Goal: Task Accomplishment & Management: Manage account settings

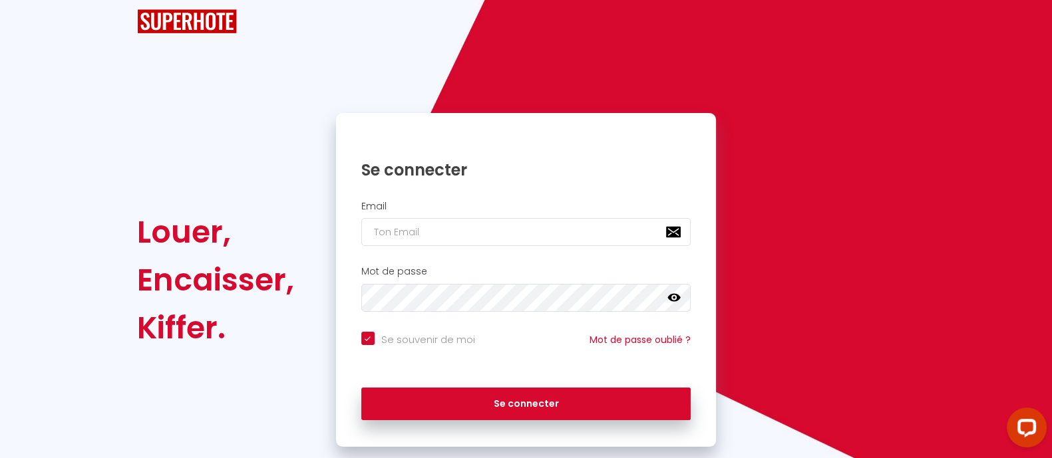
scroll to position [30, 0]
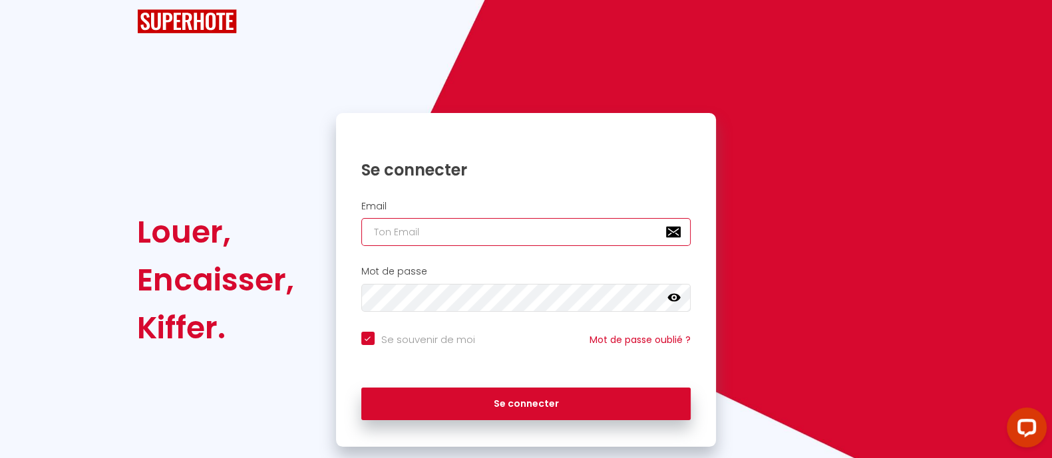
click at [462, 238] on input "email" at bounding box center [526, 232] width 330 height 28
type input "Défault"
checkbox input "true"
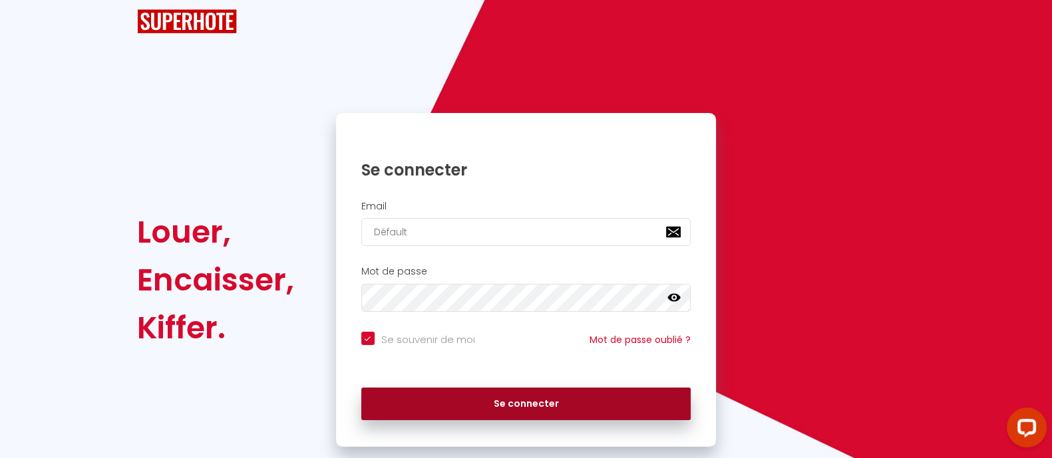
click at [446, 405] on button "Se connecter" at bounding box center [526, 404] width 330 height 33
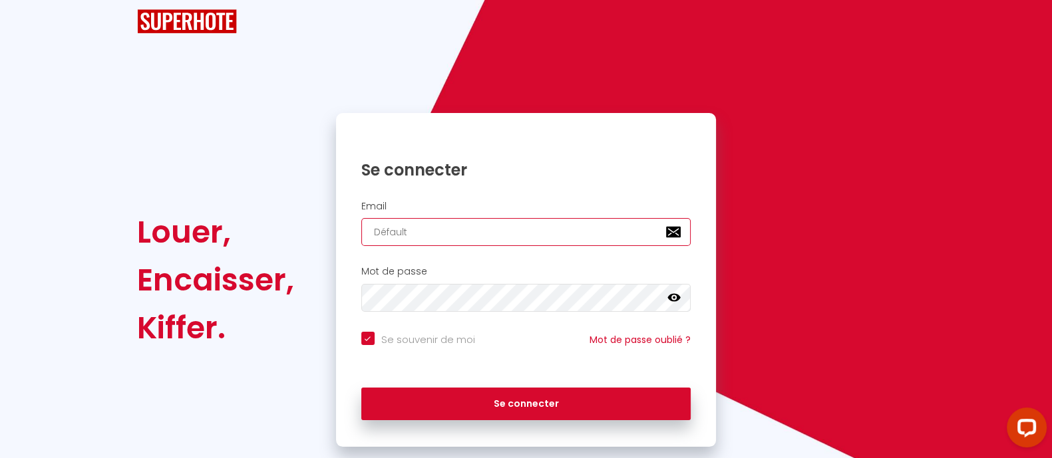
drag, startPoint x: 432, startPoint y: 233, endPoint x: 182, endPoint y: 237, distance: 249.5
click at [182, 237] on div "Louer, Encaisser, Kiffer. Se connecter Email Défault Mot de passe false Se souv…" at bounding box center [526, 280] width 796 height 334
paste input "[PERSON_NAME][EMAIL_ADDRESS][DOMAIN_NAME]"
type input "[PERSON_NAME][EMAIL_ADDRESS][DOMAIN_NAME]"
checkbox input "true"
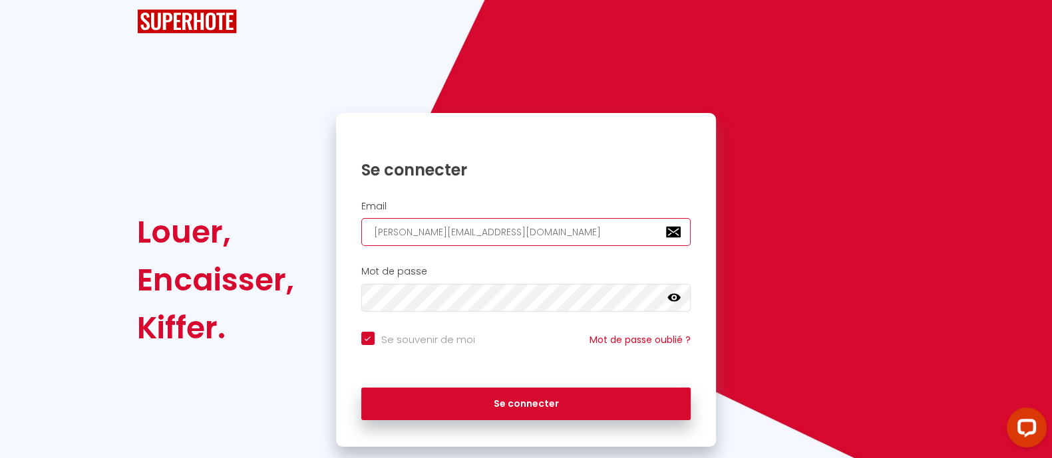
type input "[PERSON_NAME][EMAIL_ADDRESS][DOMAIN_NAME]"
click at [361, 388] on button "Se connecter" at bounding box center [526, 404] width 330 height 33
click at [427, 228] on input "[PERSON_NAME][EMAIL_ADDRESS][DOMAIN_NAME]" at bounding box center [526, 232] width 330 height 28
click at [426, 228] on input "[PERSON_NAME][EMAIL_ADDRESS][DOMAIN_NAME]" at bounding box center [526, 232] width 330 height 28
click at [426, 227] on input "[PERSON_NAME][EMAIL_ADDRESS][DOMAIN_NAME]" at bounding box center [526, 232] width 330 height 28
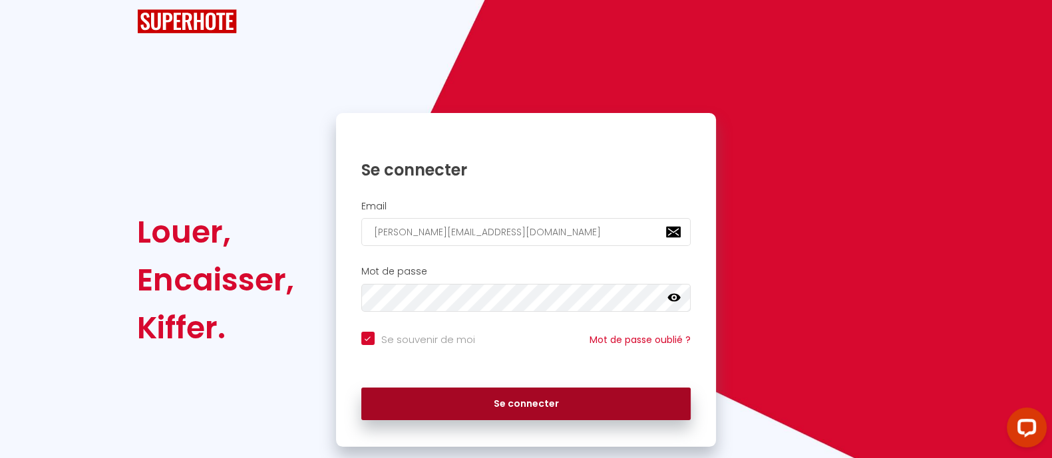
click at [492, 407] on button "Se connecter" at bounding box center [526, 404] width 330 height 33
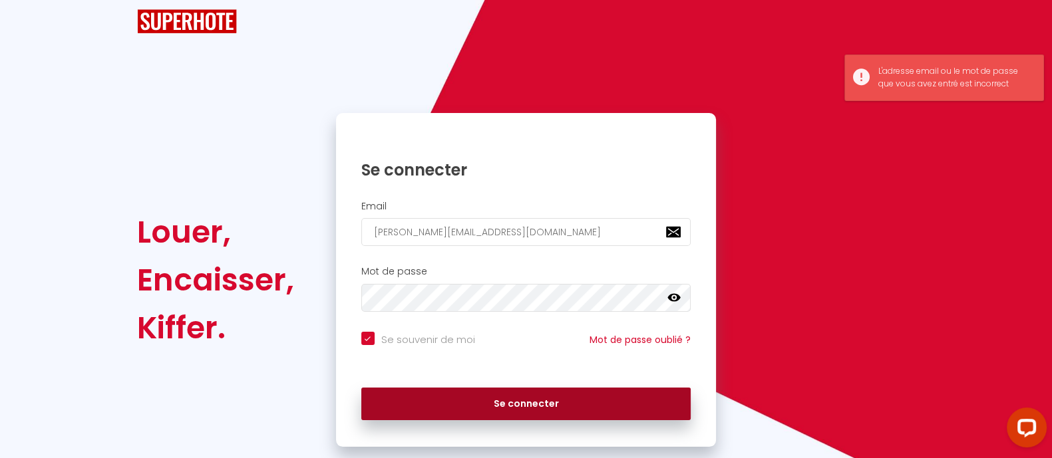
click at [492, 406] on button "Se connecter" at bounding box center [526, 404] width 330 height 33
checkbox input "true"
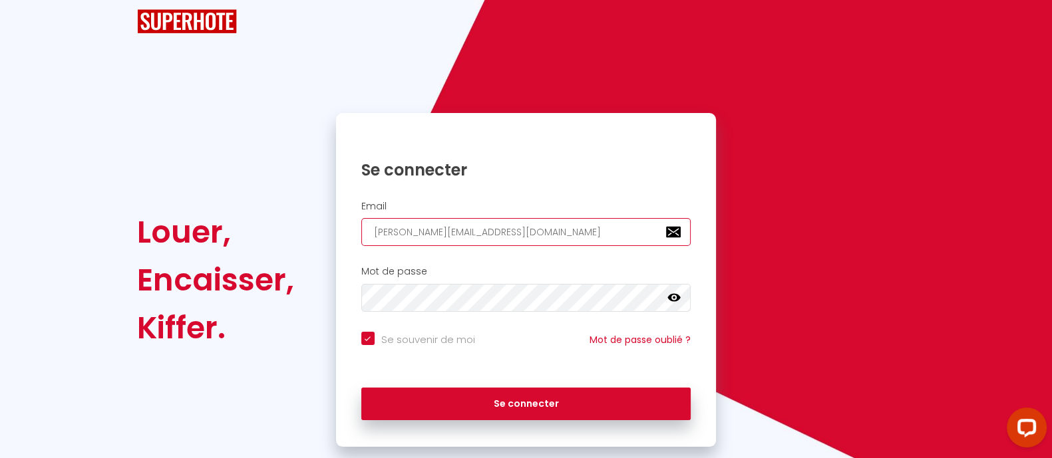
click at [170, 232] on div "Louer, Encaisser, Kiffer. Se connecter Email [PERSON_NAME][EMAIL_ADDRESS][DOMAI…" at bounding box center [526, 280] width 796 height 334
paste input "contact"
type input "[EMAIL_ADDRESS][DOMAIN_NAME]"
checkbox input "true"
type input "[EMAIL_ADDRESS][DOMAIN_NAME]"
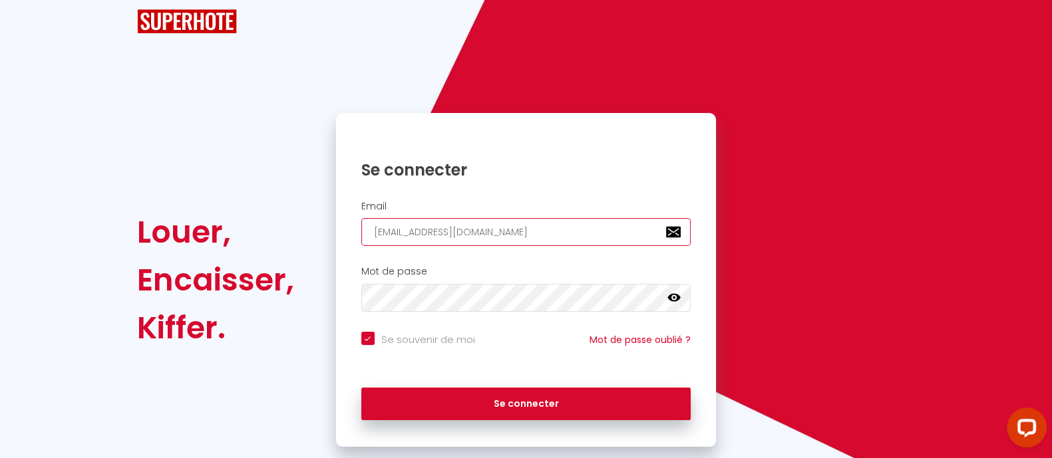
click at [361, 388] on button "Se connecter" at bounding box center [526, 404] width 330 height 33
checkbox input "true"
